Goal: Task Accomplishment & Management: Use online tool/utility

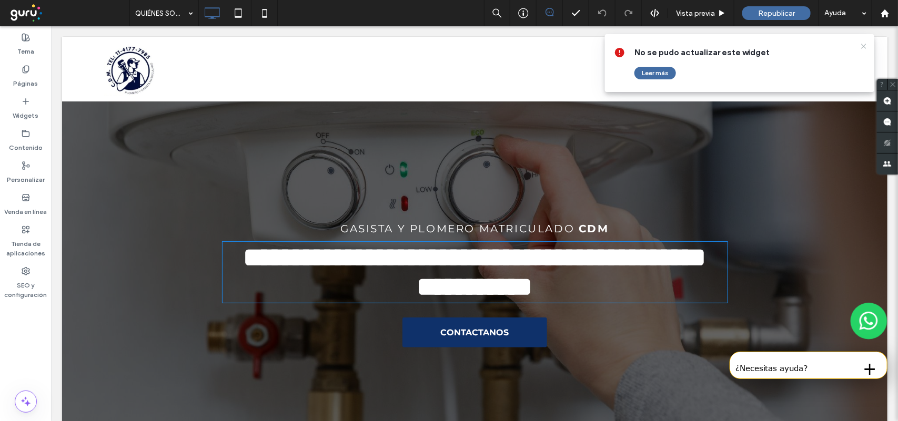
click at [866, 46] on icon at bounding box center [863, 46] width 8 height 8
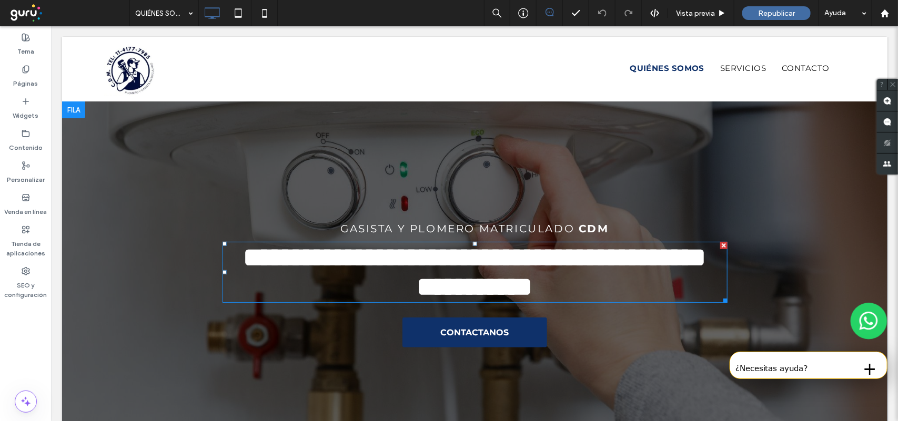
click at [665, 252] on strong "**********" at bounding box center [474, 271] width 463 height 56
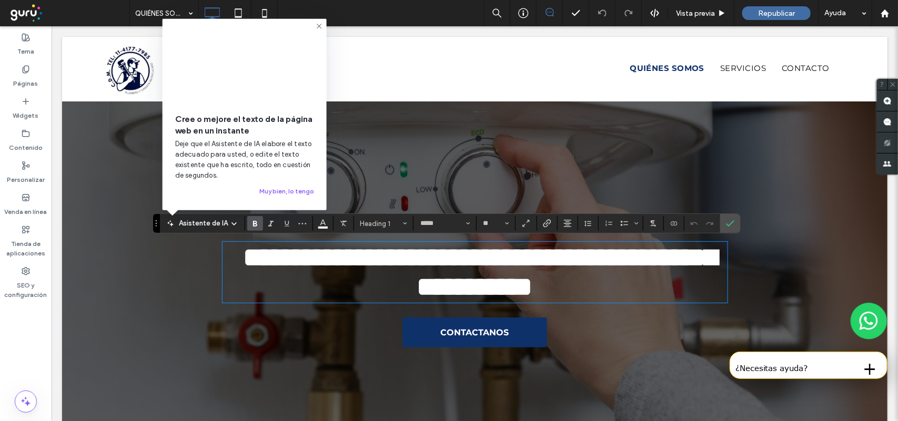
click at [675, 258] on h1 "**********" at bounding box center [474, 271] width 505 height 59
drag, startPoint x: 723, startPoint y: 222, endPoint x: 677, endPoint y: 137, distance: 97.0
click at [723, 222] on label "Confirmar" at bounding box center [730, 223] width 16 height 19
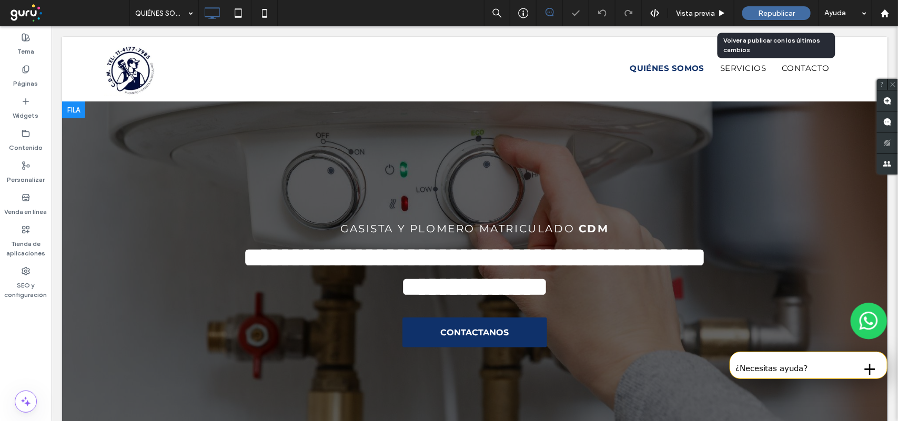
click at [779, 14] on span "Republicar" at bounding box center [776, 13] width 37 height 9
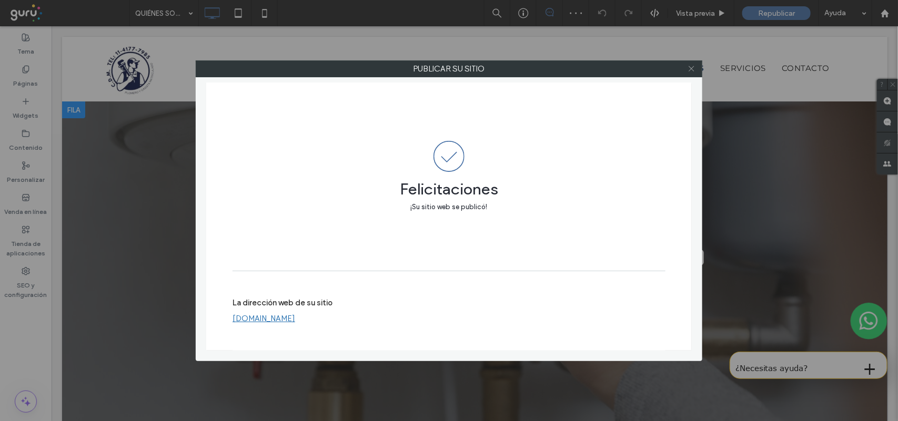
click at [689, 69] on icon at bounding box center [691, 69] width 8 height 8
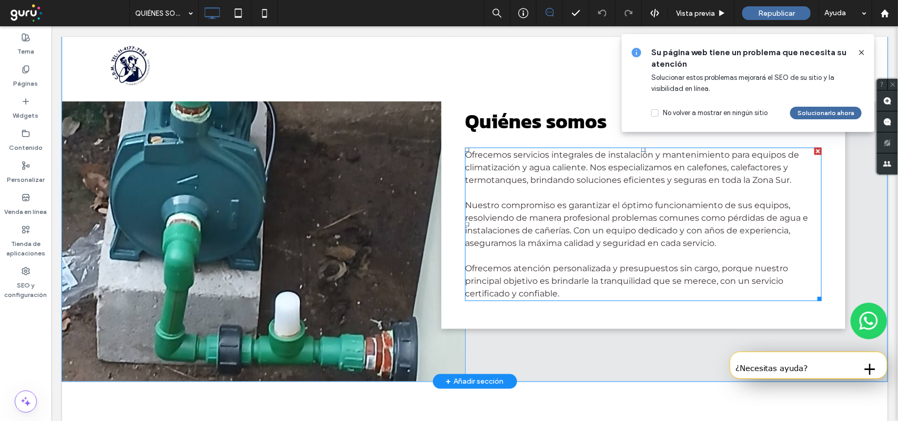
scroll to position [526, 0]
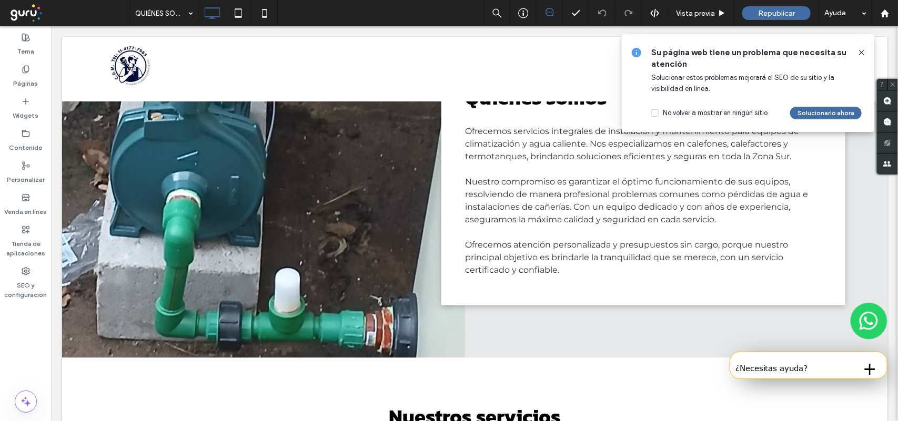
click at [864, 57] on span at bounding box center [861, 53] width 8 height 12
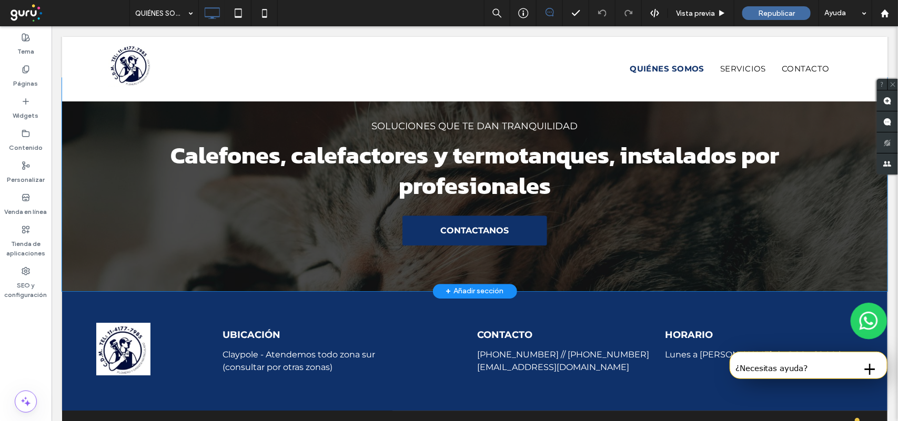
scroll to position [1249, 0]
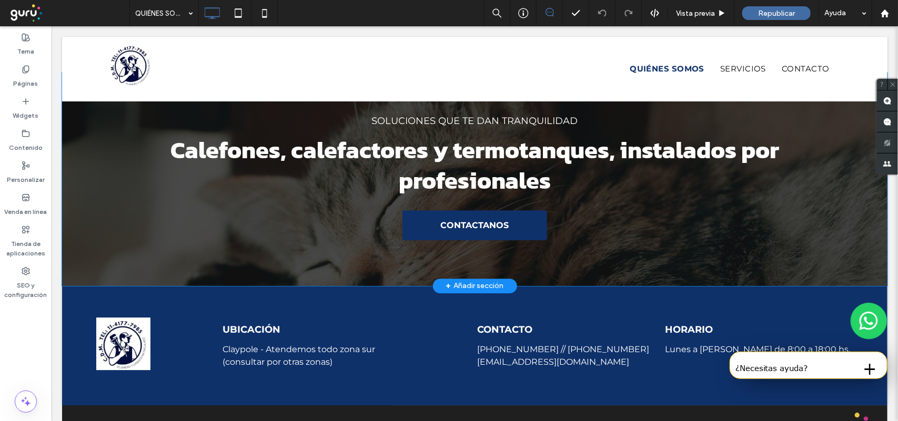
click at [773, 282] on div "Soluciones que te dan tranquilidad Calefones, calefactores y termotanques, inst…" at bounding box center [474, 179] width 825 height 214
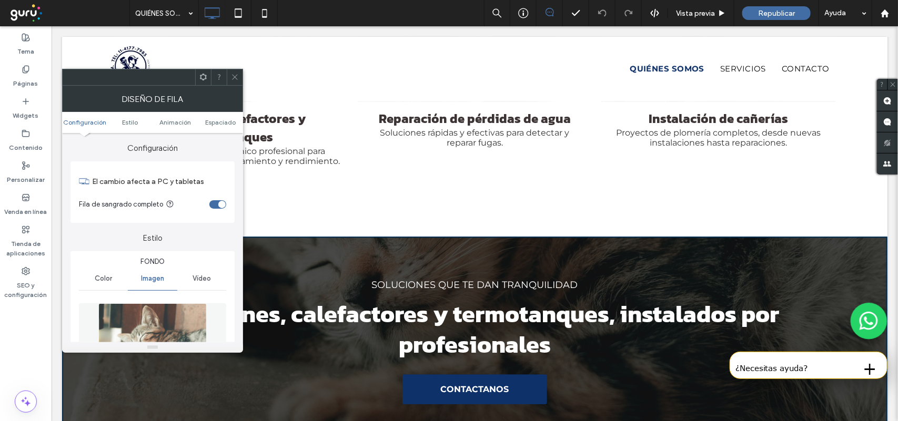
scroll to position [131, 0]
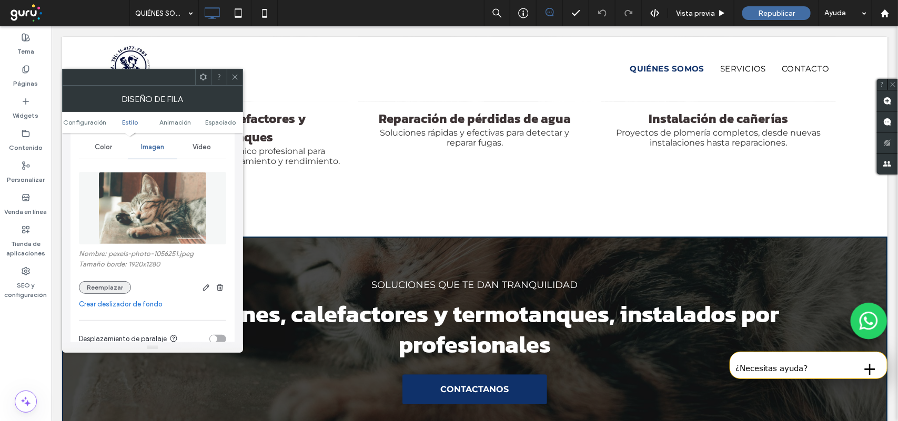
click at [101, 289] on button "Reemplazar" at bounding box center [105, 287] width 52 height 13
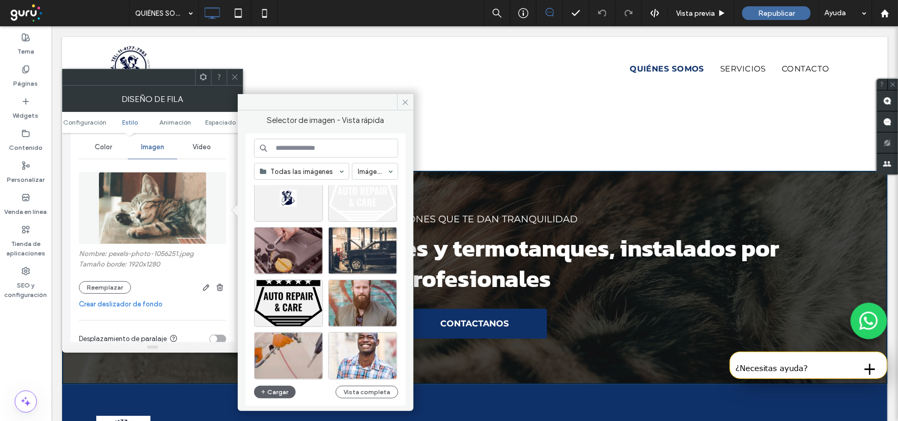
scroll to position [451, 0]
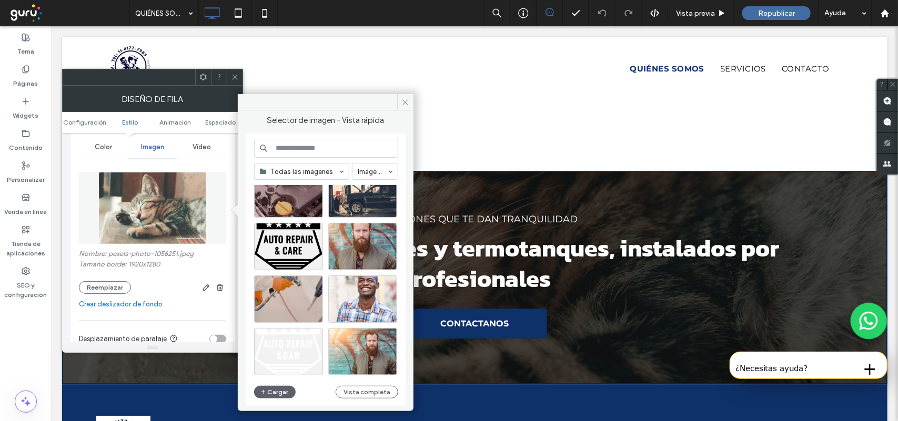
click at [317, 148] on input at bounding box center [326, 148] width 144 height 19
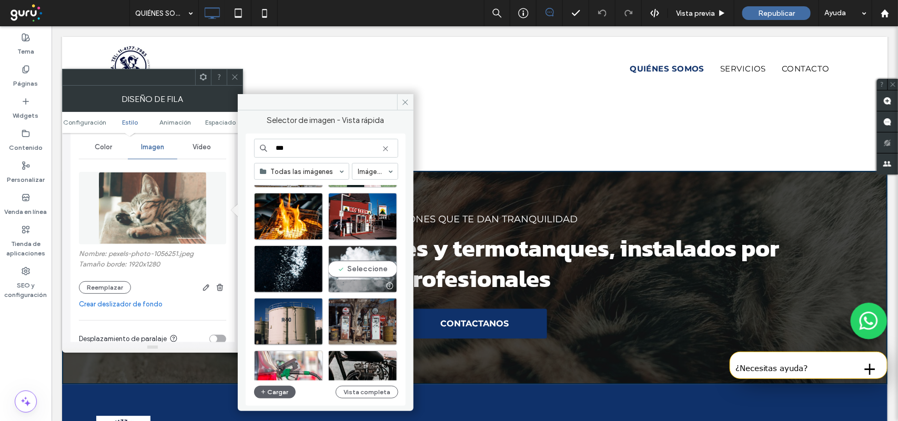
scroll to position [977, 0]
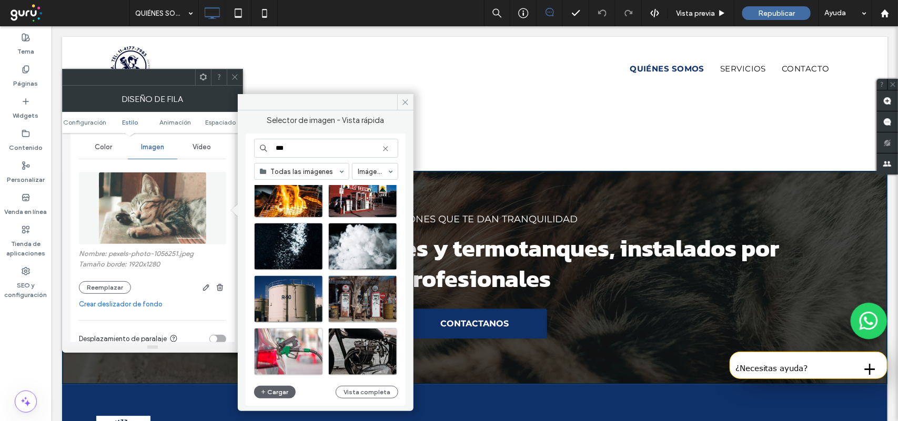
drag, startPoint x: 292, startPoint y: 149, endPoint x: 268, endPoint y: 148, distance: 24.2
click at [268, 148] on input "***" at bounding box center [326, 148] width 144 height 19
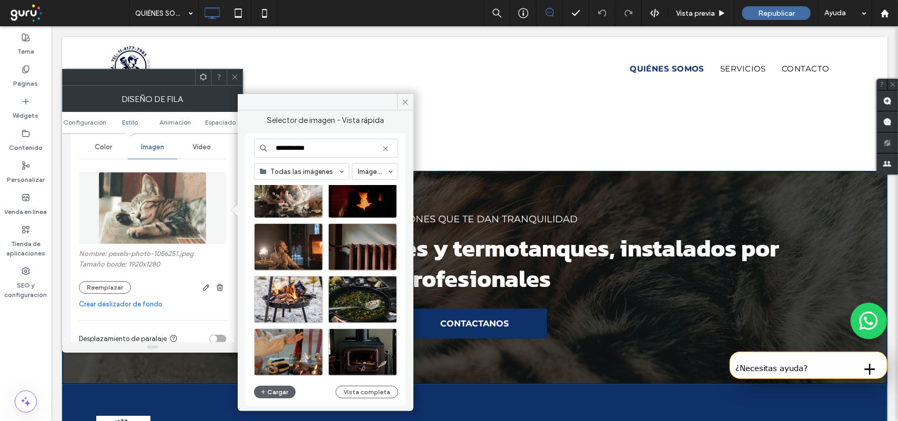
scroll to position [451, 0]
click at [318, 150] on input "**********" at bounding box center [326, 148] width 144 height 19
type input "**********"
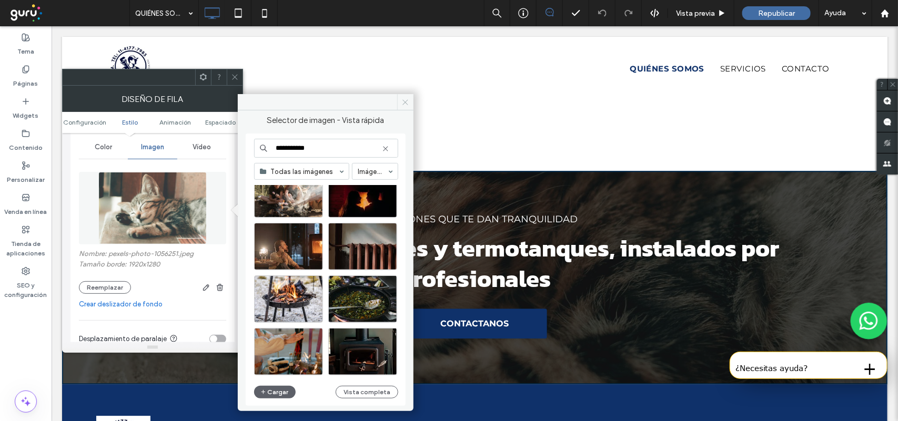
click at [404, 104] on icon at bounding box center [405, 102] width 8 height 8
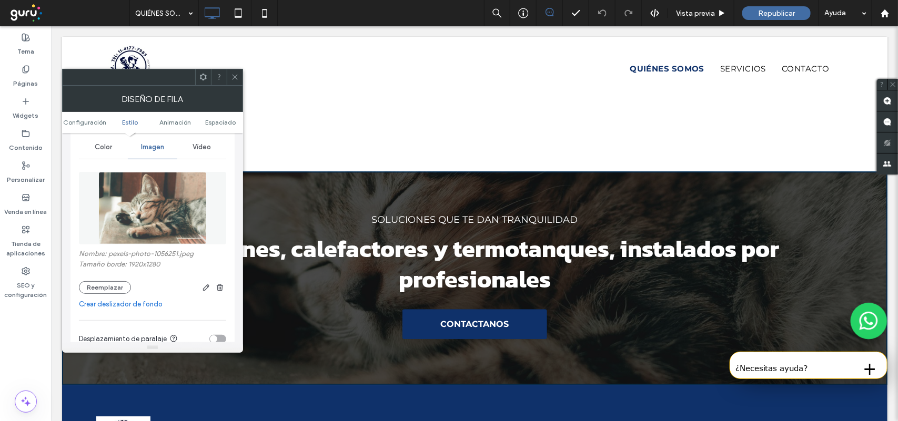
scroll to position [1151, 0]
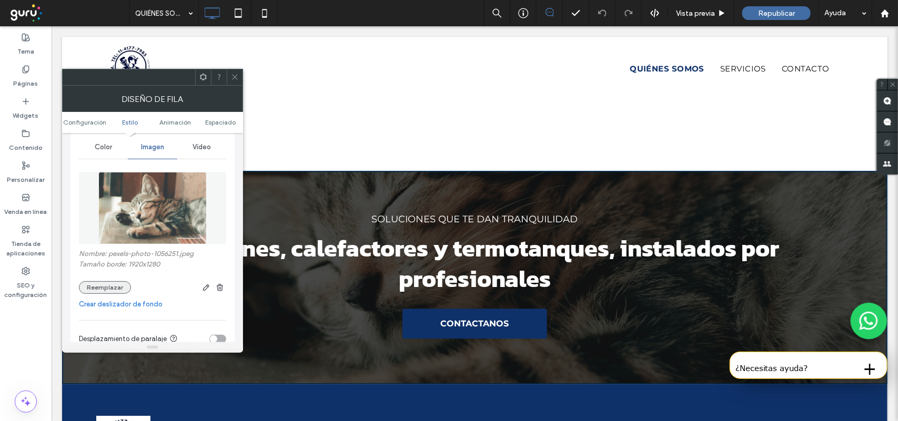
click at [108, 292] on button "Reemplazar" at bounding box center [105, 287] width 52 height 13
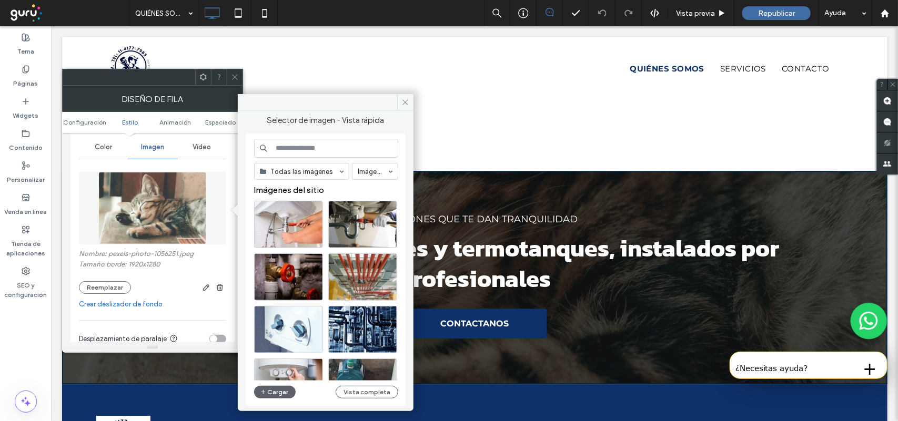
click at [295, 149] on input at bounding box center [326, 148] width 144 height 19
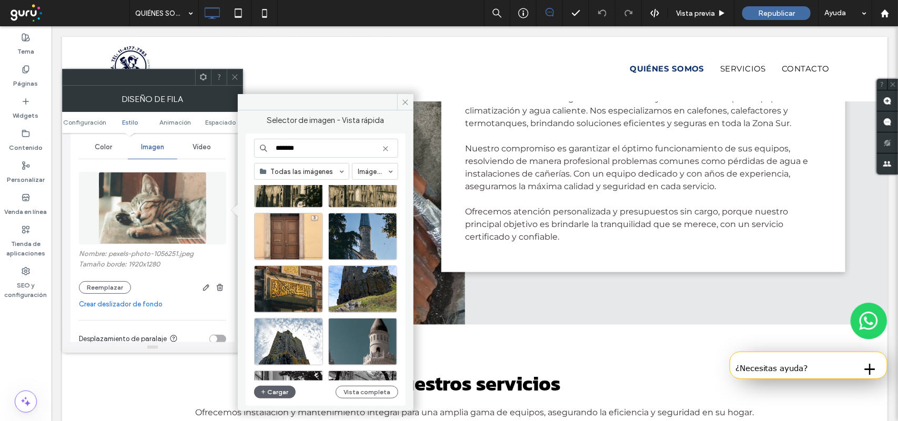
scroll to position [493, 0]
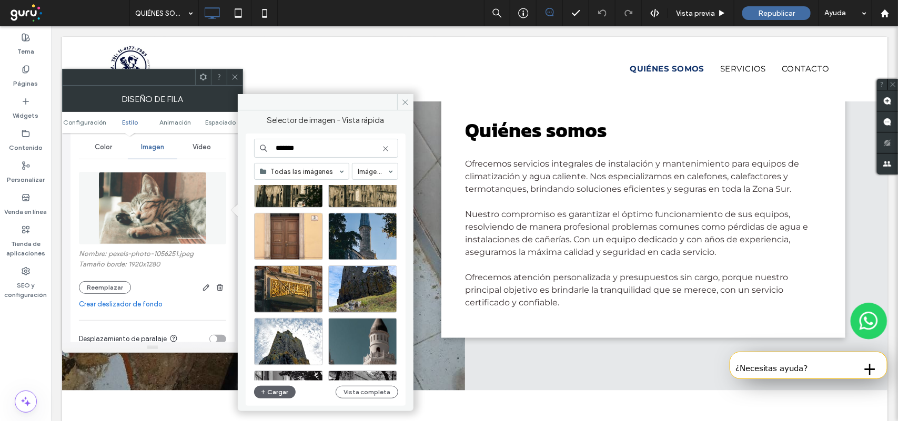
click at [351, 145] on input "*******" at bounding box center [326, 148] width 144 height 19
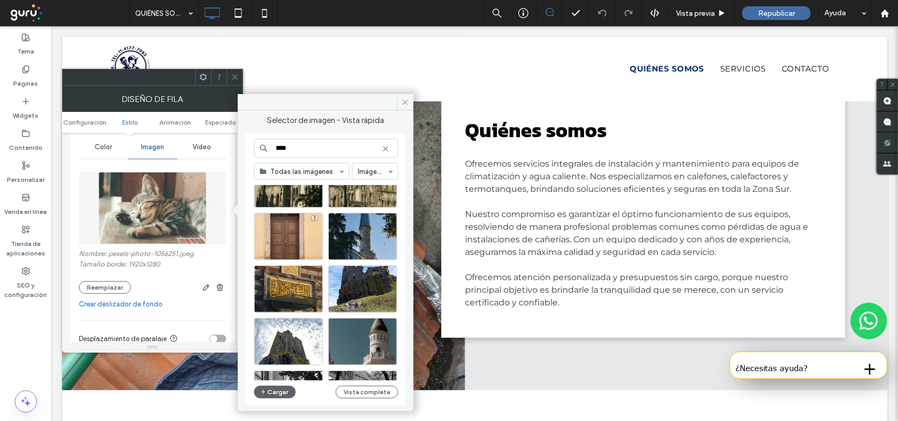
type input "****"
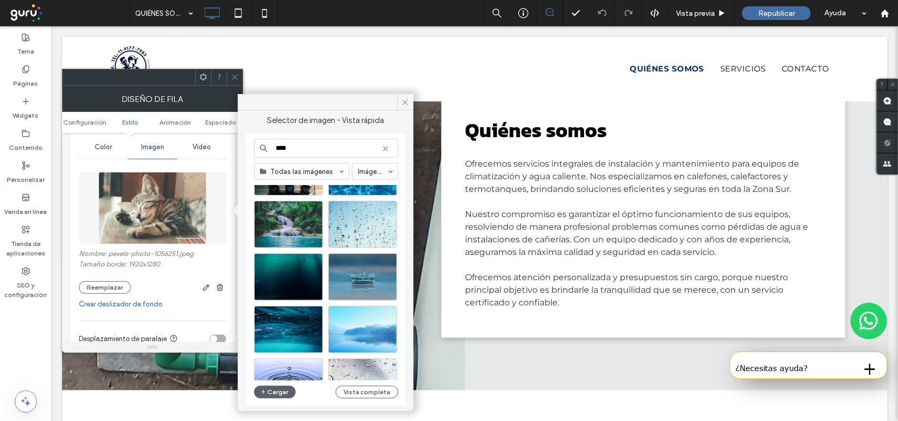
scroll to position [197, 0]
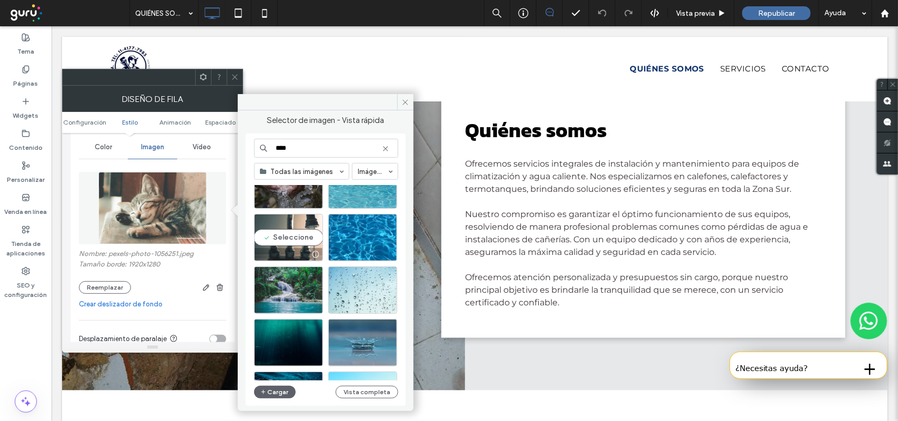
click at [303, 235] on div "Seleccione" at bounding box center [288, 237] width 69 height 47
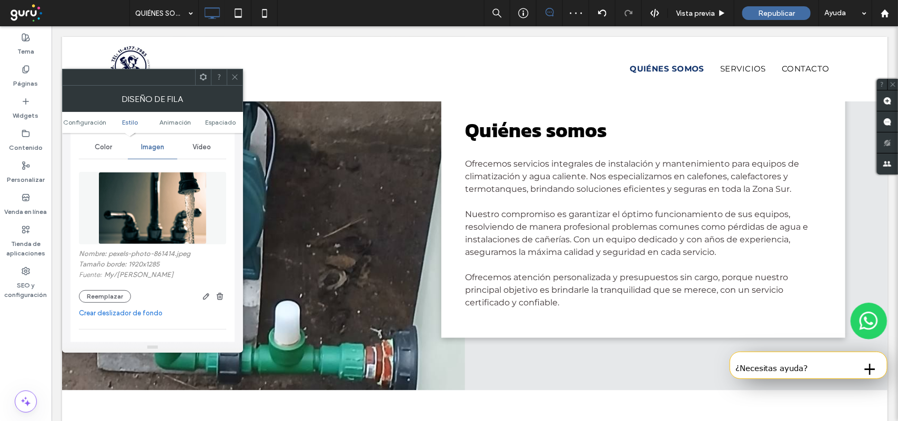
click at [237, 79] on icon at bounding box center [235, 77] width 8 height 8
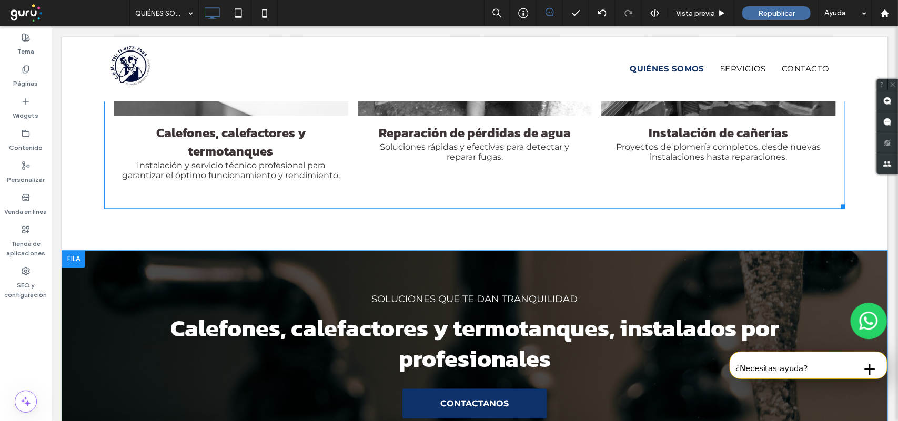
scroll to position [1151, 0]
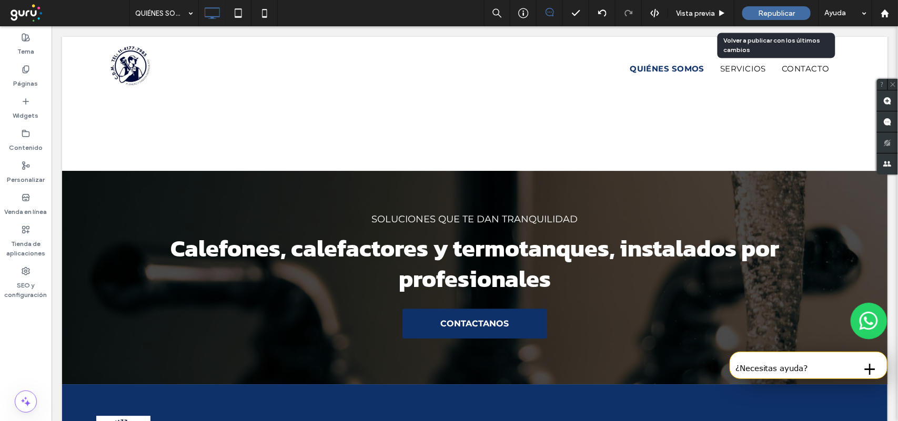
click at [764, 15] on span "Republicar" at bounding box center [776, 13] width 37 height 9
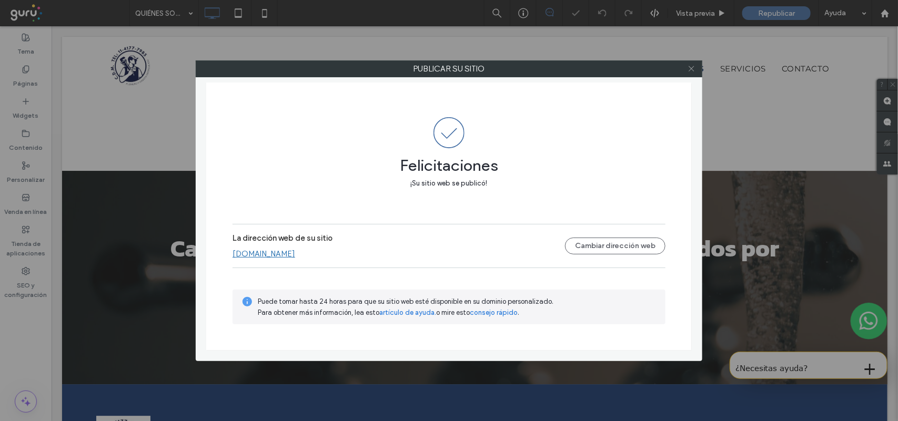
click at [689, 70] on icon at bounding box center [691, 69] width 8 height 8
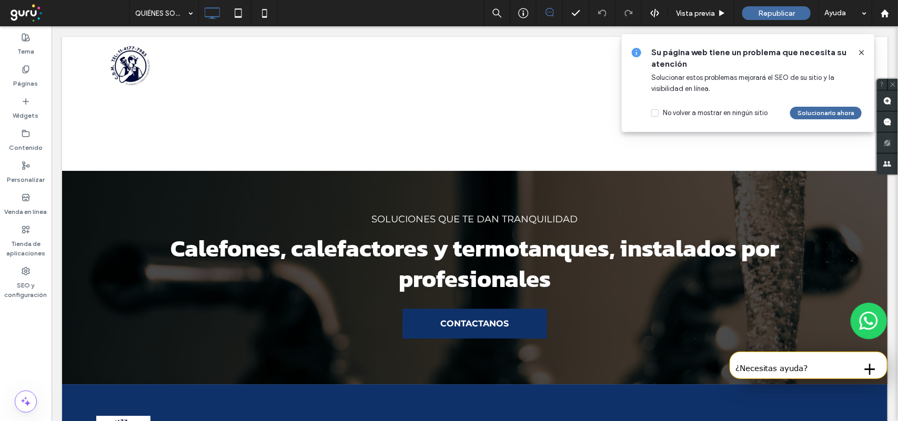
drag, startPoint x: 859, startPoint y: 57, endPoint x: 735, endPoint y: 74, distance: 124.8
click at [859, 57] on span at bounding box center [861, 53] width 8 height 12
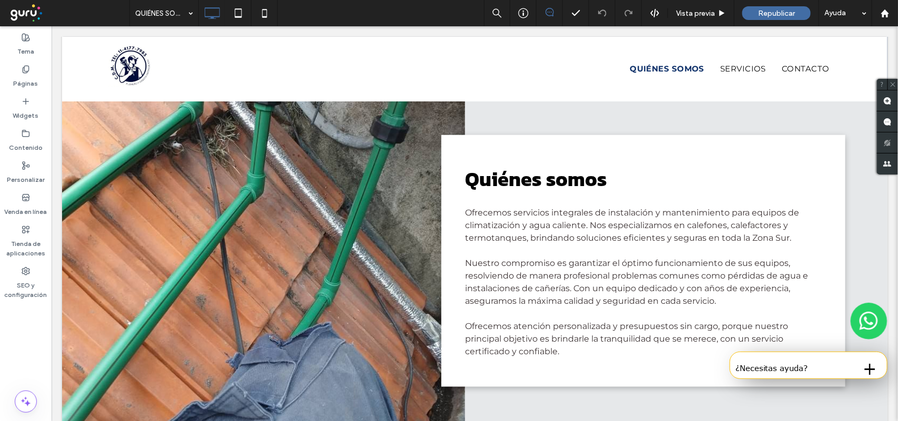
scroll to position [116, 0]
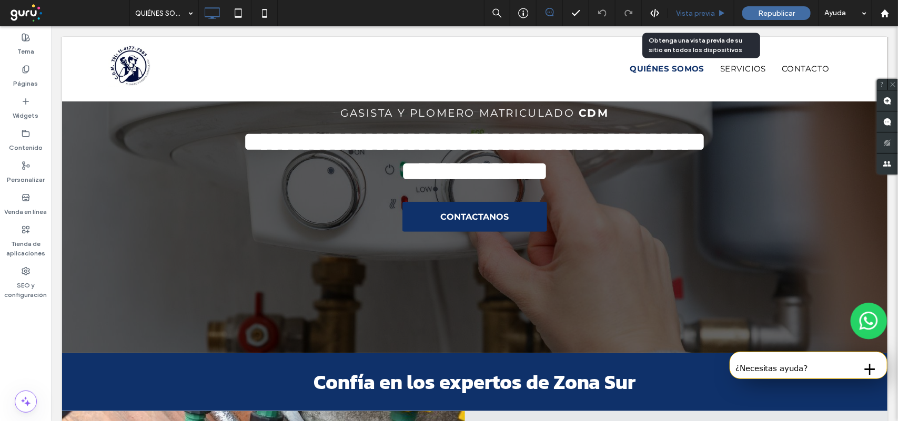
click at [676, 17] on span "Vista previa" at bounding box center [695, 13] width 39 height 9
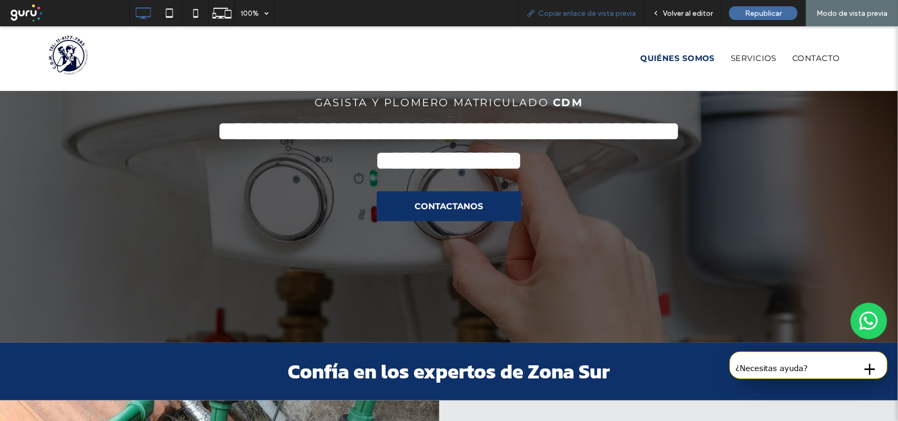
click at [557, 15] on span "Copiar enlace de vista previa" at bounding box center [587, 13] width 98 height 9
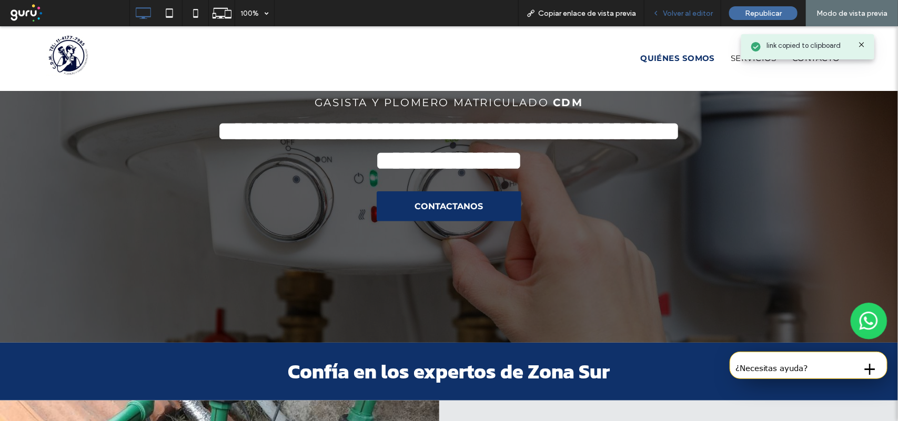
click at [674, 12] on span "Volver al editor" at bounding box center [688, 13] width 50 height 9
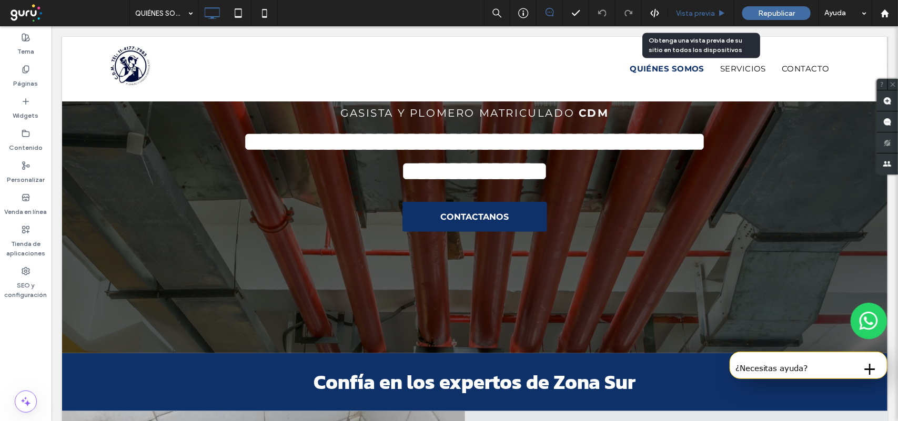
click at [684, 13] on span "Vista previa" at bounding box center [695, 13] width 39 height 9
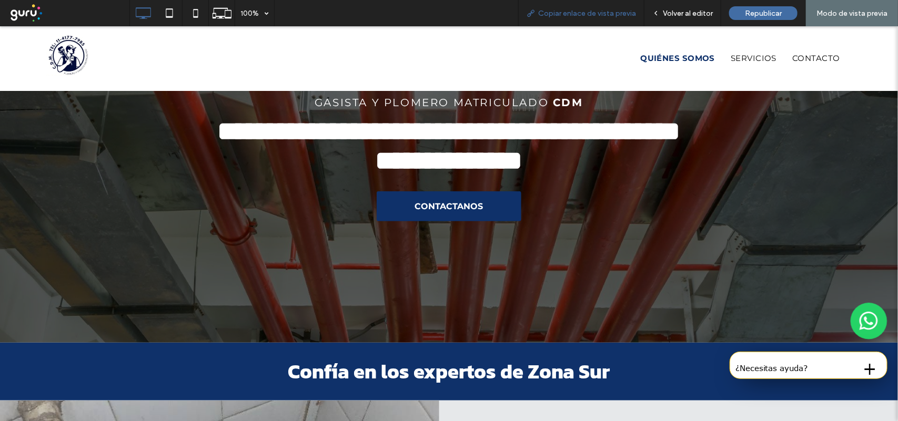
click at [598, 16] on span "Copiar enlace de vista previa" at bounding box center [587, 13] width 98 height 9
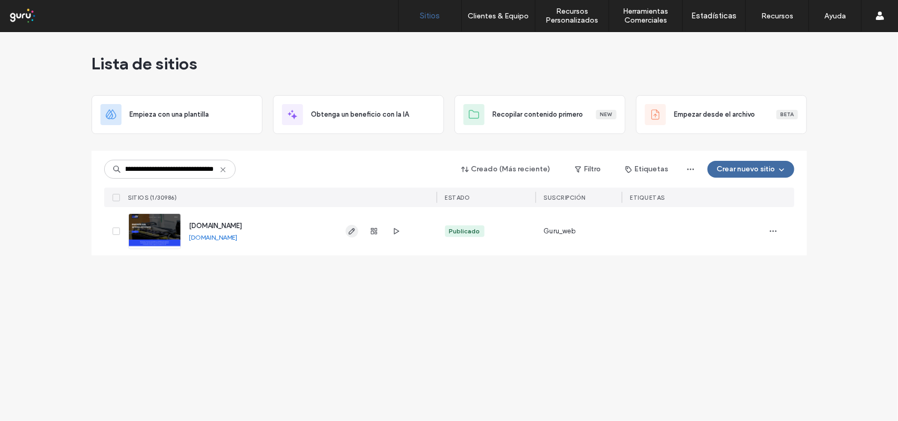
type input "**********"
click at [350, 235] on icon "button" at bounding box center [352, 231] width 8 height 8
